Goal: Task Accomplishment & Management: Manage account settings

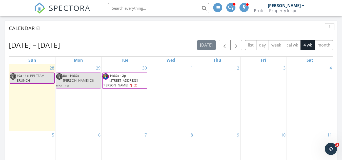
scroll to position [178, 0]
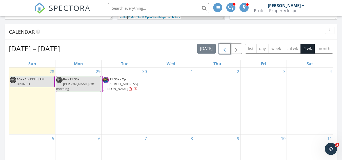
click at [228, 52] on button "button" at bounding box center [225, 49] width 12 height 10
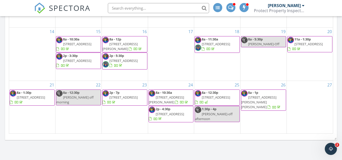
scroll to position [309, 0]
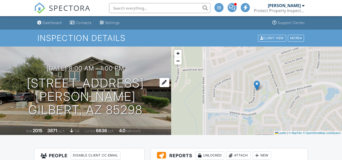
click at [63, 104] on h1 "4985 S Girard St Gilbert, AZ 85298" at bounding box center [85, 97] width 155 height 40
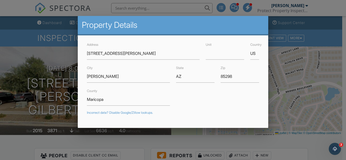
click at [60, 94] on div at bounding box center [173, 75] width 346 height 200
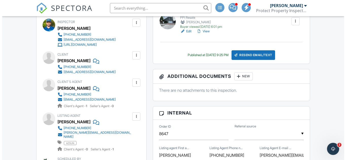
scroll to position [162, 0]
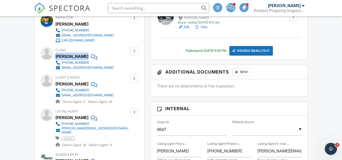
drag, startPoint x: 104, startPoint y: 58, endPoint x: 74, endPoint y: 51, distance: 31.1
click at [74, 51] on div "Client Tyler Mecham 630-453-9188 tylermecham@gmail.com" at bounding box center [96, 58] width 82 height 23
copy div "Tyler Mecham"
click at [118, 68] on div "Client Tyler Mecham 630-453-9188 tylermecham@gmail.com" at bounding box center [96, 58] width 82 height 23
drag, startPoint x: 112, startPoint y: 68, endPoint x: 61, endPoint y: 66, distance: 50.9
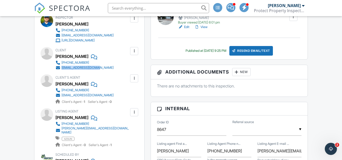
click at [61, 66] on div "Client Tyler Mecham 630-453-9188 tylermecham@gmail.com" at bounding box center [96, 58] width 82 height 23
copy link "tylermecham@gmail.com"
click at [136, 72] on div "Inspector Jeff Burleson (480) 808-2828 info@ppi-az.com https://ppi-az.com/ Make…" at bounding box center [89, 105] width 110 height 188
drag, startPoint x: 108, startPoint y: 62, endPoint x: 86, endPoint y: 59, distance: 22.4
click at [86, 59] on div "Client Tyler Mecham 630-453-9188 tylermecham@gmail.com" at bounding box center [96, 58] width 82 height 23
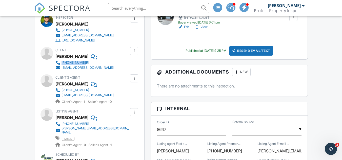
click at [88, 59] on link at bounding box center [92, 57] width 9 height 8
copy div "630-453-9188"
drag, startPoint x: 121, startPoint y: 95, endPoint x: 62, endPoint y: 94, distance: 59.2
click at [62, 94] on div "Client's Agent Scott Mecham 480-319-5985 scottdmecham@gmail.com Client's Agent …" at bounding box center [96, 89] width 82 height 30
copy div "scottdmecham@gmail.com"
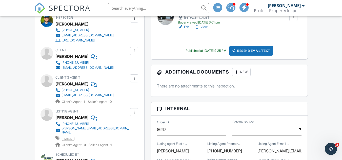
click at [236, 74] on div at bounding box center [236, 72] width 5 height 5
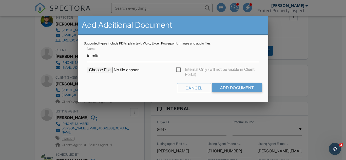
type input "Termite"
click at [111, 70] on input "file" at bounding box center [130, 70] width 86 height 6
type input "C:\fakepath\baaf9488-8ca0-405e-bd9b-e17b3d53fed8.pdf"
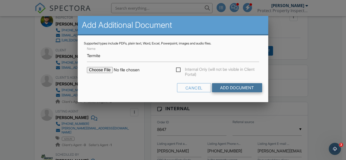
click at [223, 89] on input "Add Document" at bounding box center [237, 87] width 50 height 9
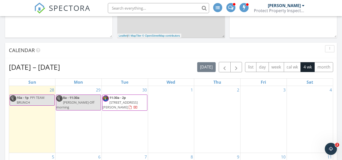
scroll to position [162, 0]
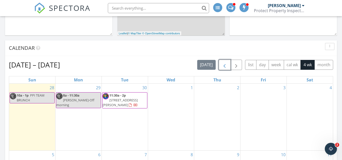
click at [228, 67] on button "button" at bounding box center [225, 65] width 12 height 10
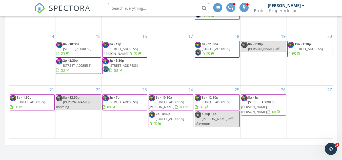
scroll to position [319, 0]
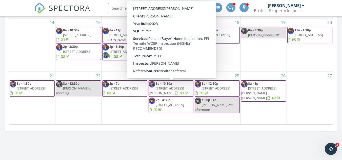
click at [178, 88] on span "[STREET_ADDRESS][PERSON_NAME]" at bounding box center [166, 90] width 35 height 9
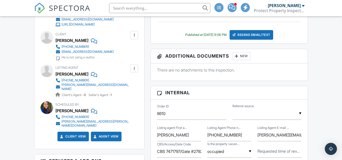
click at [243, 54] on div "New" at bounding box center [241, 56] width 18 height 8
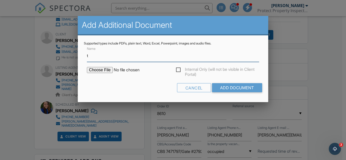
type input "Termite"
click at [98, 71] on input "file" at bounding box center [130, 70] width 86 height 6
type input "C:\fakepath\proposal-ce2f957f-8f8a-429e-920e-3769acfdf0e8.pdf"
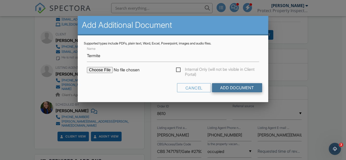
click at [235, 87] on input "Add Document" at bounding box center [237, 87] width 50 height 9
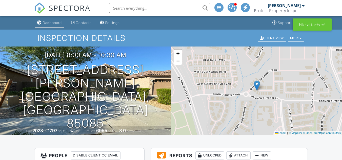
click at [52, 24] on div "Dashboard" at bounding box center [51, 22] width 19 height 4
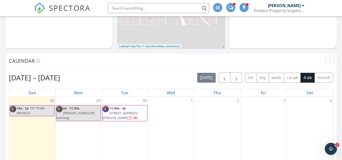
scroll to position [170, 0]
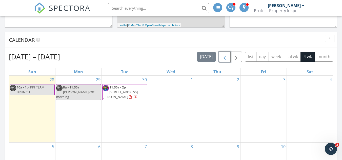
click at [222, 58] on span "button" at bounding box center [224, 57] width 6 height 6
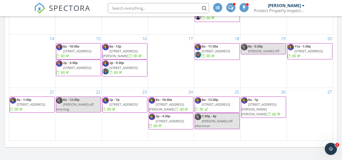
scroll to position [307, 0]
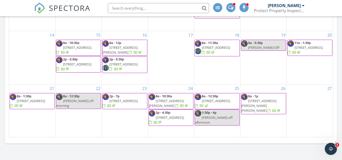
click at [166, 118] on span "[STREET_ADDRESS]" at bounding box center [170, 117] width 28 height 5
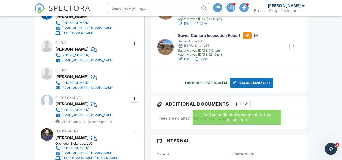
click at [237, 104] on div at bounding box center [236, 104] width 5 height 5
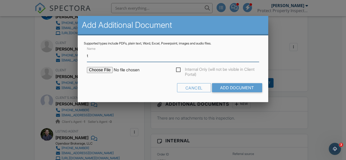
type input "Termite"
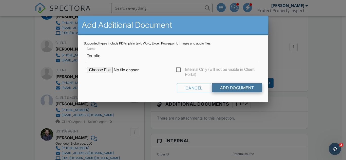
click at [229, 84] on input "Add Document" at bounding box center [237, 87] width 50 height 9
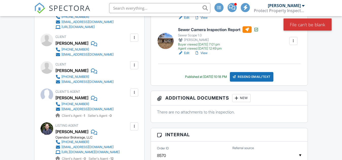
click at [243, 98] on div "New" at bounding box center [241, 98] width 18 height 8
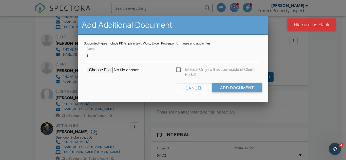
type input "Termite"
drag, startPoint x: 117, startPoint y: 70, endPoint x: 107, endPoint y: 70, distance: 9.9
click at [107, 70] on input "file" at bounding box center [130, 70] width 86 height 6
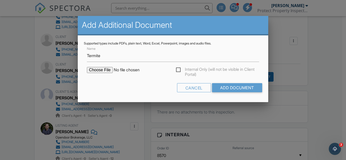
type input "C:\fakepath\7dc47ba0-099c-47f4-a833-f3587f3f1e6a.pdf"
click at [239, 87] on input "Add Document" at bounding box center [237, 87] width 50 height 9
